Goal: Task Accomplishment & Management: Use online tool/utility

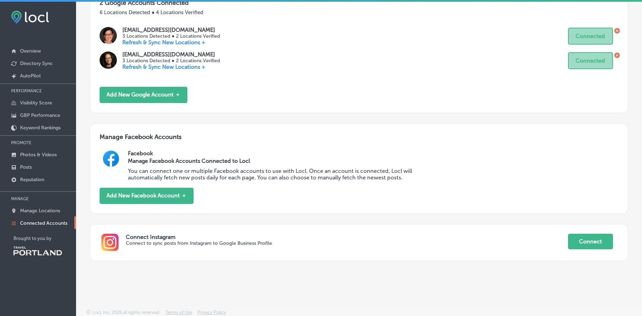
scroll to position [150, 0]
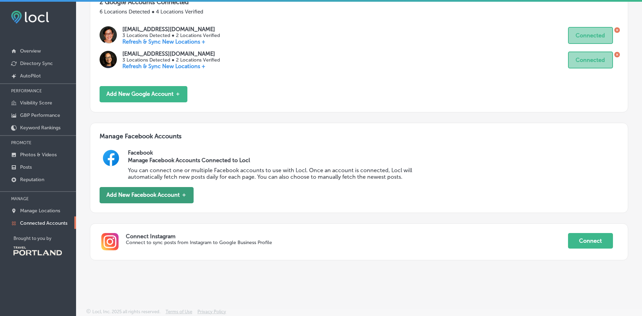
click at [116, 195] on button "Add New Facebook Account ＋" at bounding box center [146, 195] width 94 height 16
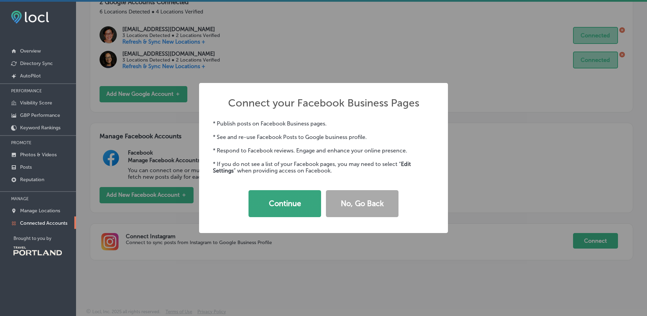
click at [278, 201] on button "Continue" at bounding box center [284, 203] width 73 height 27
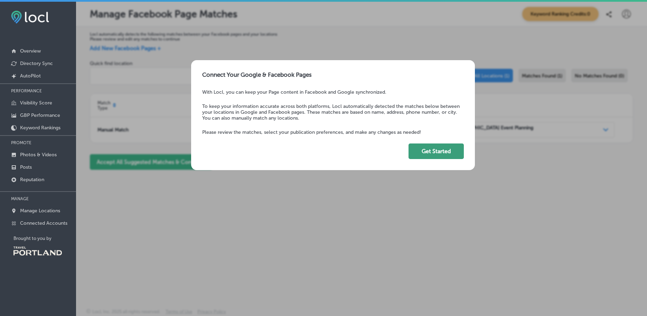
click at [431, 153] on button "Get Started" at bounding box center [435, 151] width 55 height 16
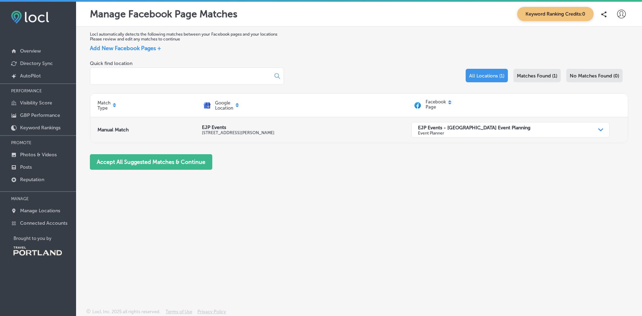
click at [426, 132] on p "Event Planner" at bounding box center [474, 132] width 112 height 5
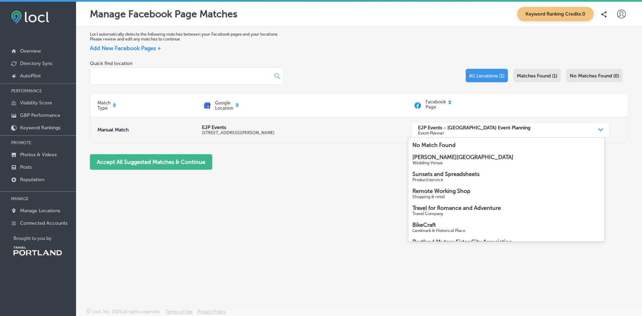
scroll to position [118, 0]
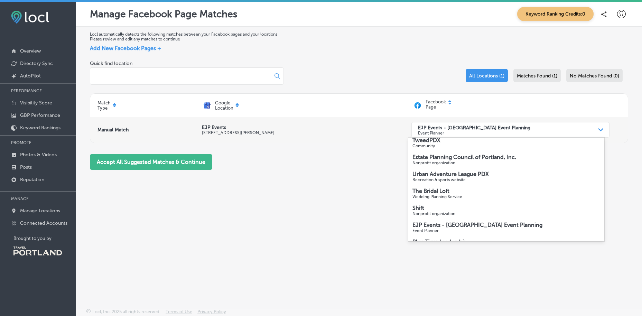
click at [426, 132] on p "Event Planner" at bounding box center [474, 132] width 112 height 5
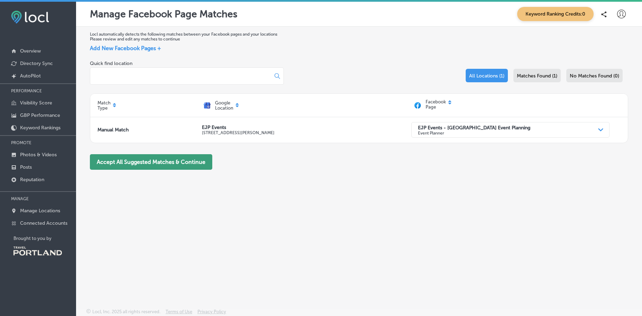
click at [208, 162] on button "Accept All Suggested Matches & Continue" at bounding box center [151, 162] width 122 height 16
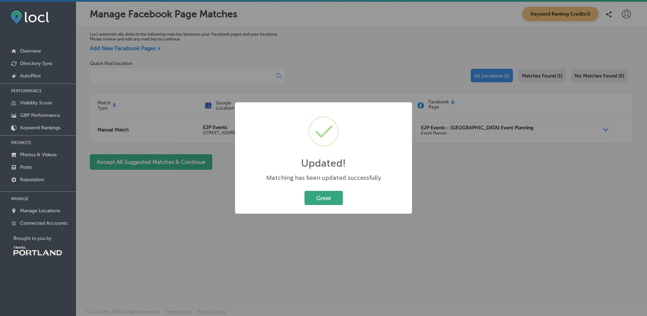
click at [328, 199] on button "Great" at bounding box center [323, 198] width 38 height 14
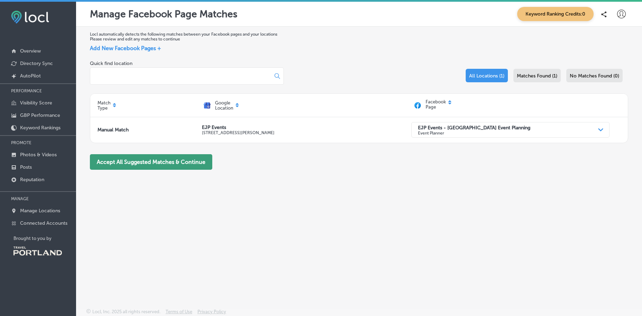
click at [197, 159] on button "Accept All Suggested Matches & Continue" at bounding box center [151, 162] width 122 height 16
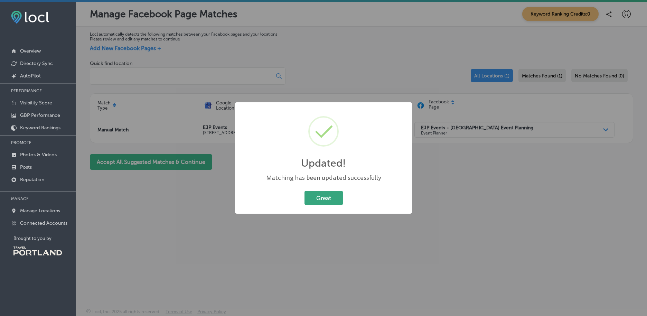
click at [333, 200] on button "Great" at bounding box center [323, 198] width 38 height 14
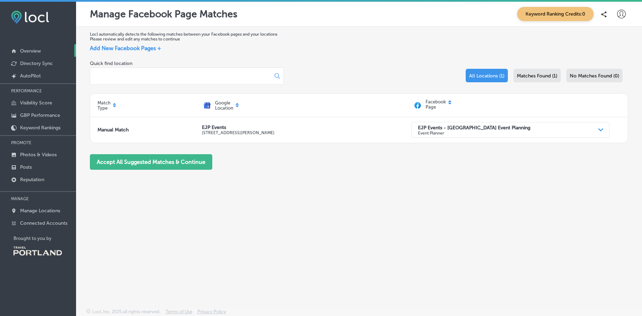
click at [32, 48] on p "Overview" at bounding box center [30, 51] width 21 height 6
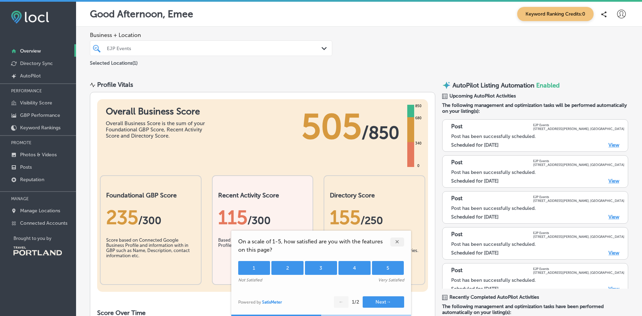
click at [391, 273] on div "5" at bounding box center [388, 268] width 32 height 14
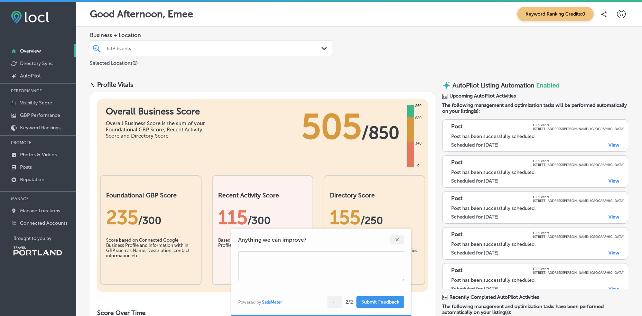
click at [388, 300] on button "Submit Feedback" at bounding box center [380, 301] width 48 height 11
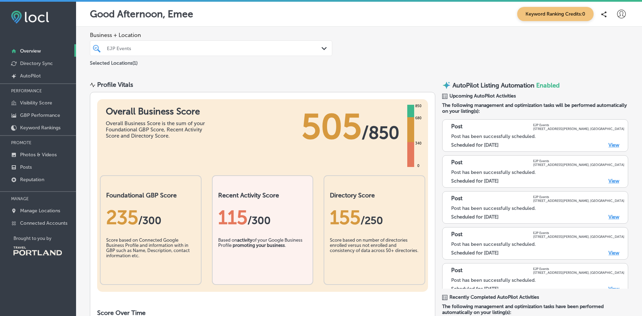
click at [370, 53] on div "Business + Location EJP Events Path Created with Sketch. Selected Locations ( 1…" at bounding box center [359, 50] width 566 height 46
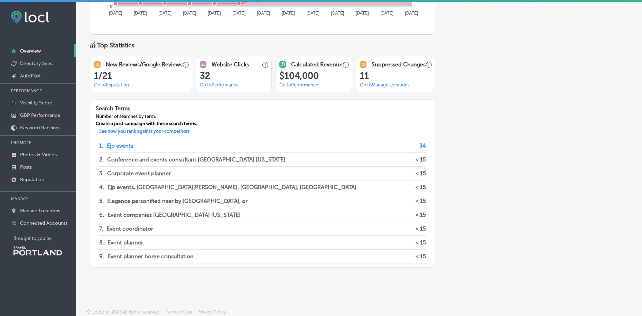
scroll to position [496, 0]
click at [314, 85] on link "Go to Performance" at bounding box center [298, 84] width 39 height 5
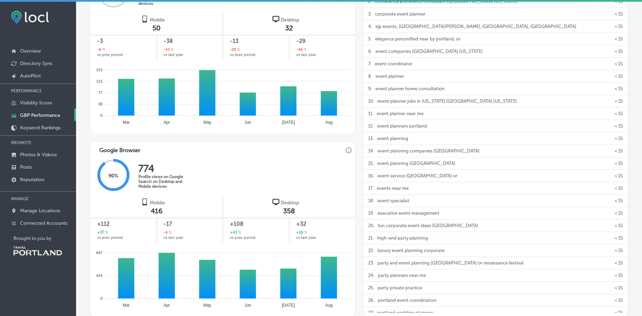
scroll to position [126, 0]
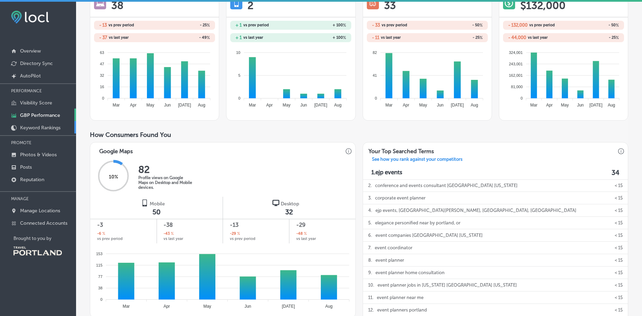
click at [35, 130] on p "Keyword Rankings" at bounding box center [40, 128] width 40 height 6
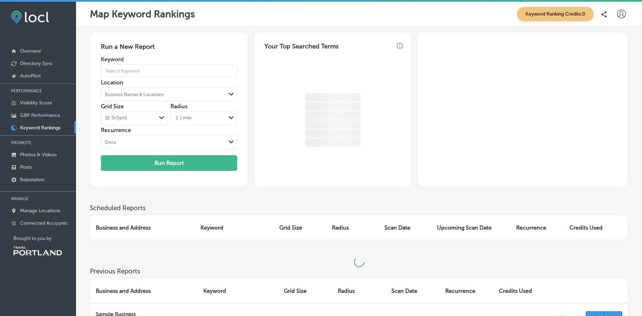
click at [36, 127] on p "Keyword Rankings" at bounding box center [40, 128] width 40 height 6
